Goal: Task Accomplishment & Management: Use online tool/utility

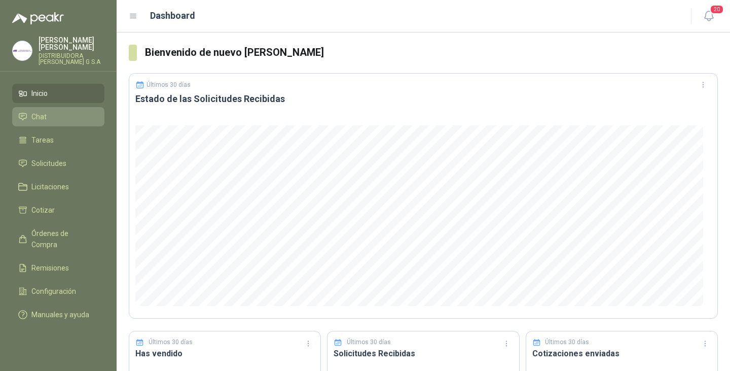
click at [45, 111] on span "Chat" at bounding box center [38, 116] width 15 height 11
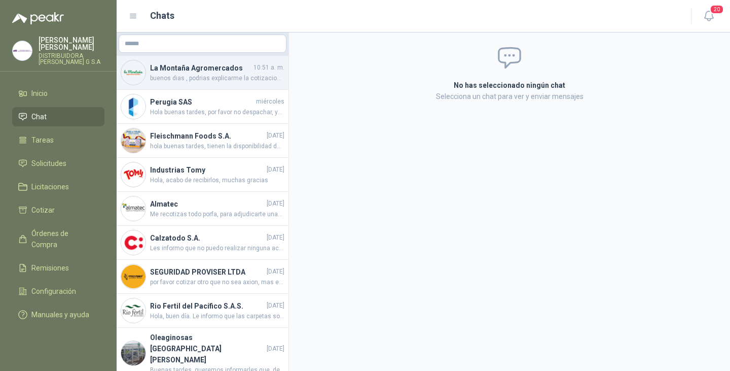
click at [202, 67] on h4 "La Montaña Agromercados" at bounding box center [200, 67] width 101 height 11
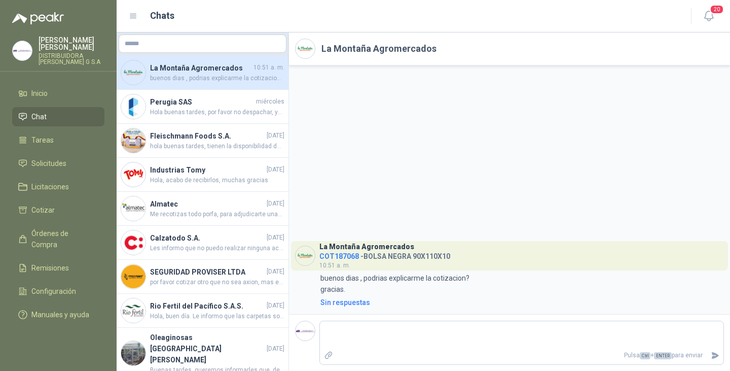
click at [197, 64] on h4 "La Montaña Agromercados" at bounding box center [200, 67] width 101 height 11
click at [60, 158] on span "Solicitudes" at bounding box center [48, 163] width 35 height 11
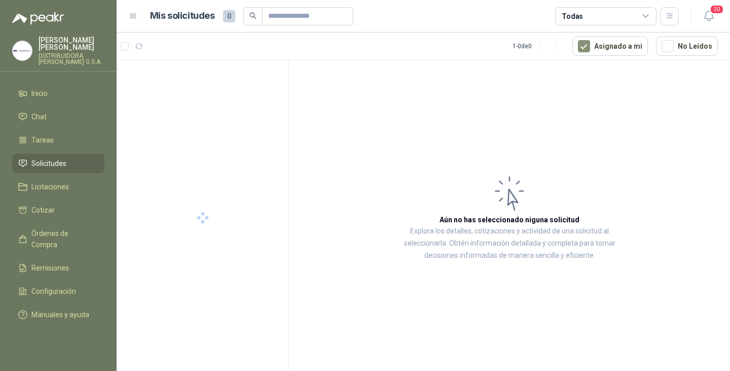
click at [647, 15] on icon at bounding box center [646, 16] width 9 height 9
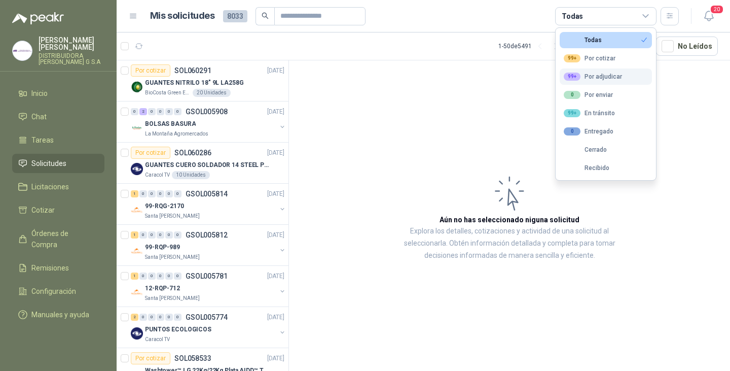
click at [596, 77] on div "99+ Por adjudicar" at bounding box center [593, 77] width 58 height 8
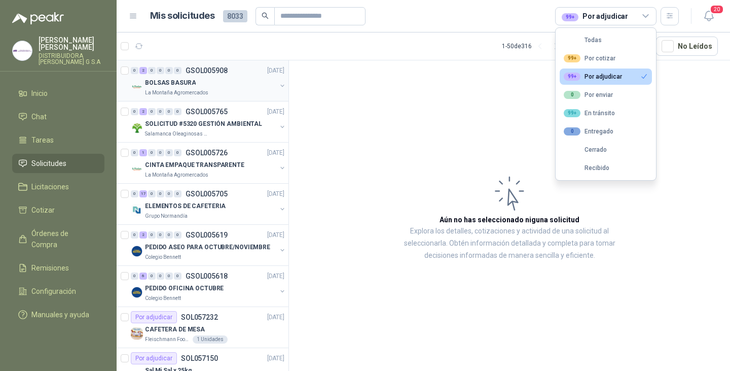
click at [185, 79] on p "BOLSAS BASURA" at bounding box center [170, 83] width 51 height 10
